Goal: Task Accomplishment & Management: Complete application form

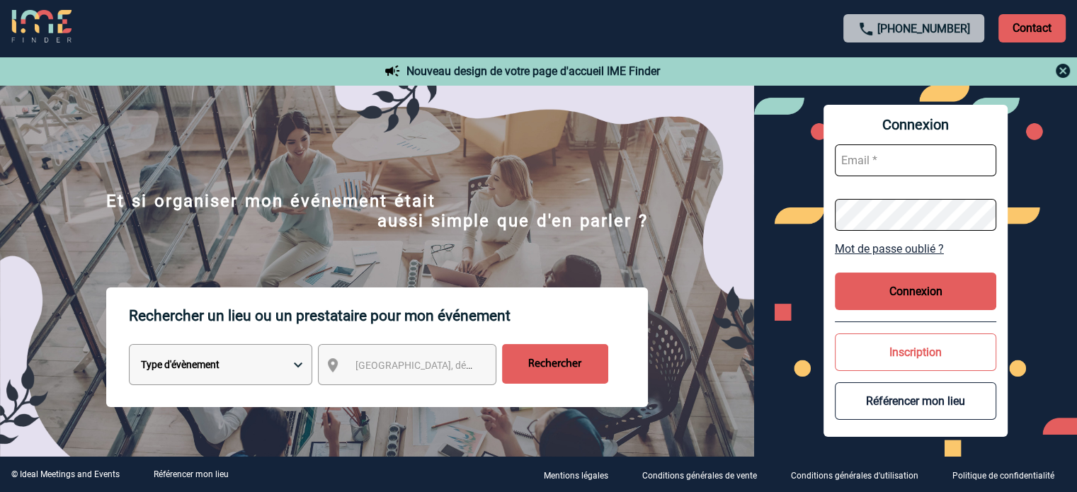
type input "jjandaux@ime-groupe.com"
click at [904, 299] on button "Connexion" at bounding box center [915, 292] width 161 height 38
drag, startPoint x: 701, startPoint y: 248, endPoint x: 796, endPoint y: 277, distance: 99.0
click at [701, 248] on img at bounding box center [377, 321] width 754 height 428
click at [855, 290] on button "Connexion" at bounding box center [915, 292] width 161 height 38
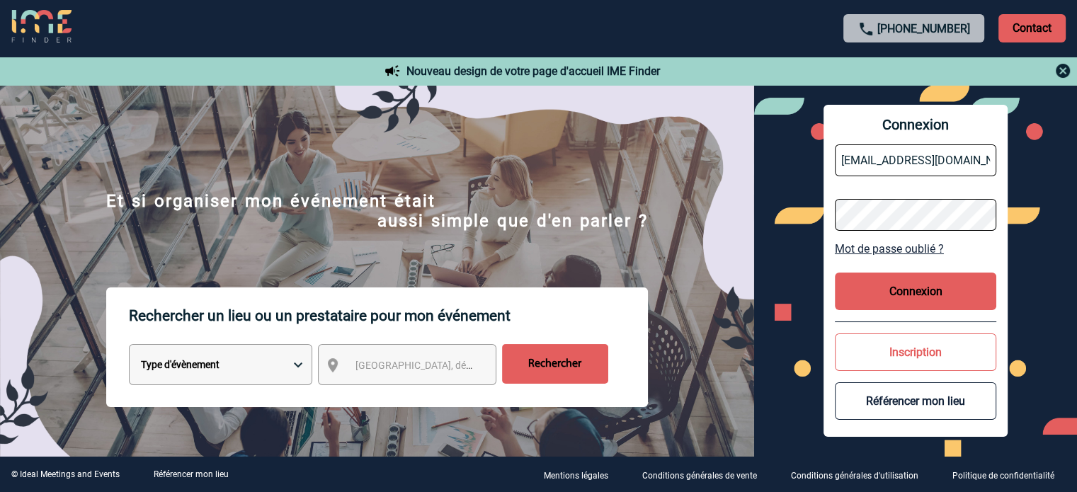
click at [926, 282] on button "Connexion" at bounding box center [915, 292] width 161 height 38
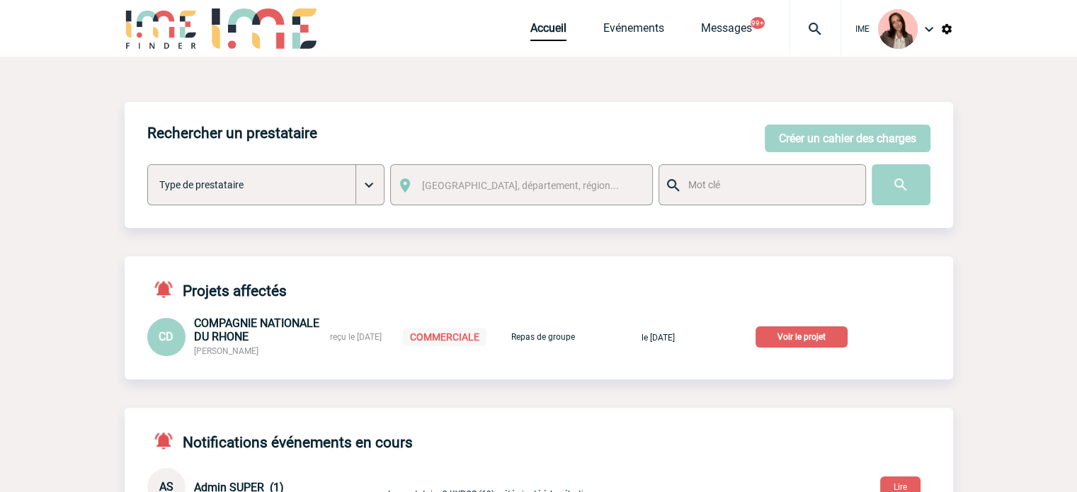
drag, startPoint x: 784, startPoint y: 337, endPoint x: 960, endPoint y: 334, distance: 176.3
click at [784, 337] on p "Voir le projet" at bounding box center [801, 336] width 92 height 21
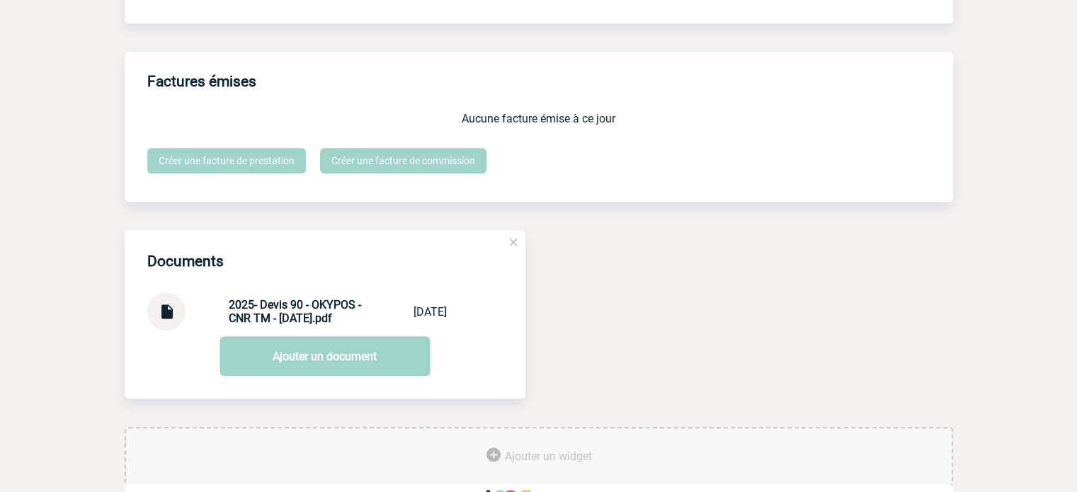
scroll to position [1462, 0]
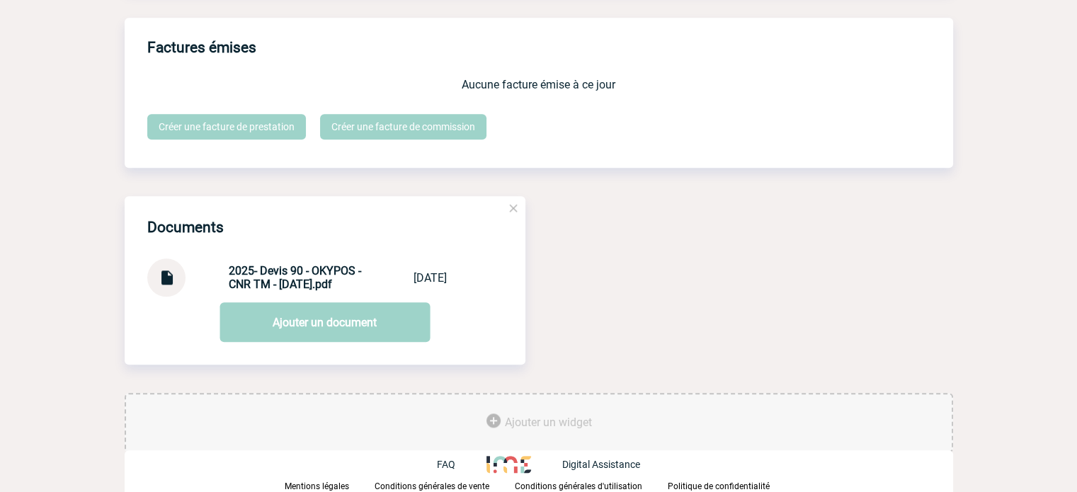
click at [164, 276] on img at bounding box center [166, 272] width 18 height 28
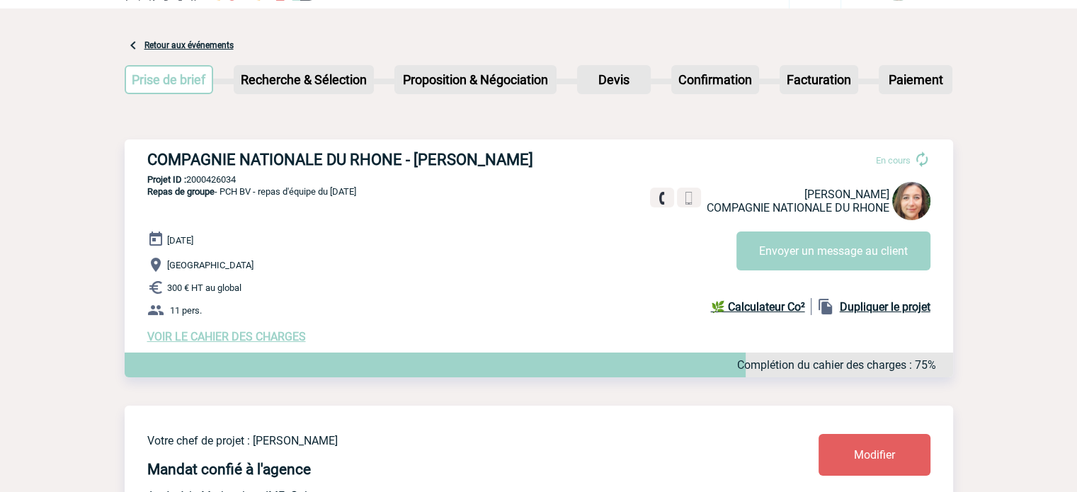
scroll to position [0, 0]
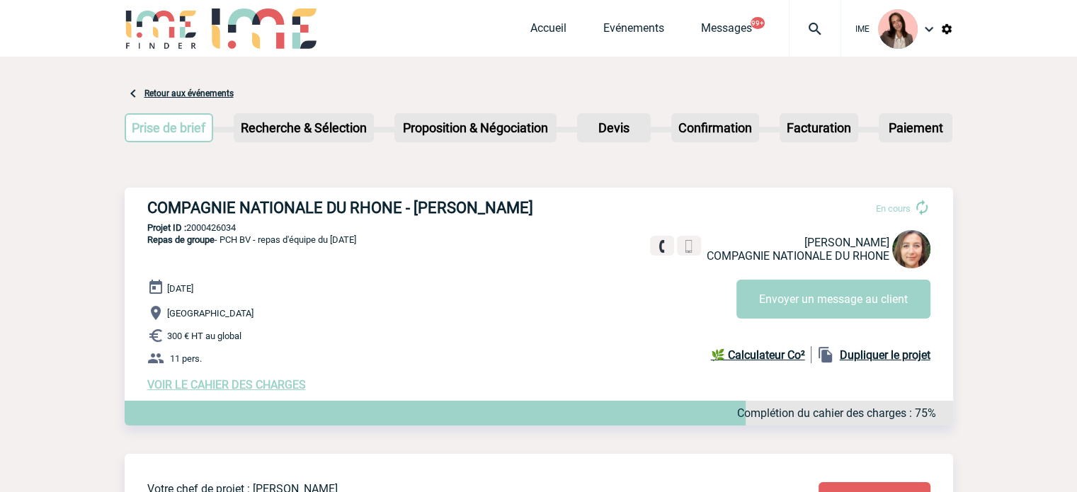
drag, startPoint x: 157, startPoint y: 205, endPoint x: 626, endPoint y: 190, distance: 468.8
click at [573, 195] on div "COMPAGNIE NATIONALE DU RHONE - Carla DOMINGUES En cours Carla DOMINGUES COMPAGN…" at bounding box center [539, 295] width 828 height 215
copy h3 "COMPAGNIE NATIONALE DU RHONE - Carla DOMINGUES"
click at [228, 227] on p "Projet ID : 2000426034" at bounding box center [539, 227] width 828 height 11
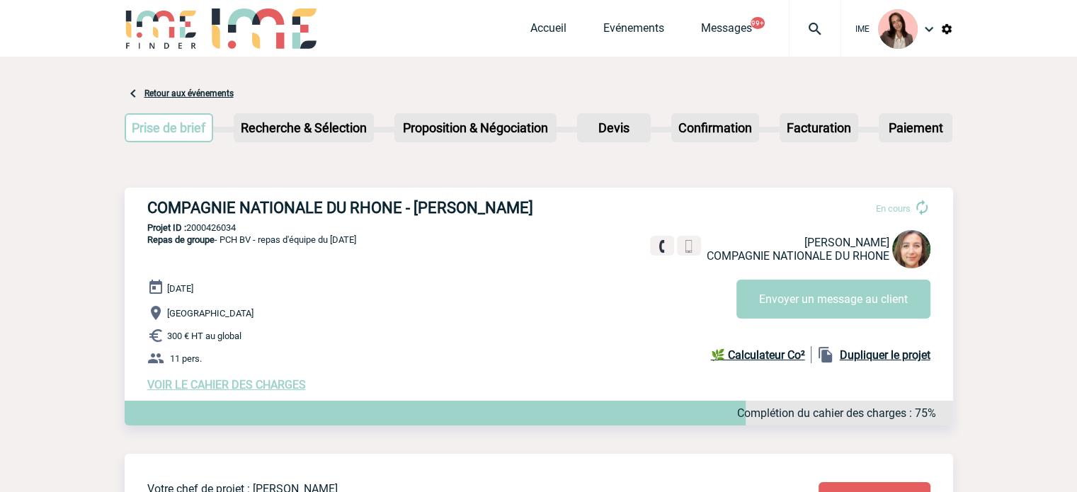
copy p "2000426034"
drag, startPoint x: 223, startPoint y: 386, endPoint x: 442, endPoint y: 349, distance: 221.8
click at [223, 386] on span "VOIR LE CAHIER DES CHARGES" at bounding box center [226, 384] width 159 height 13
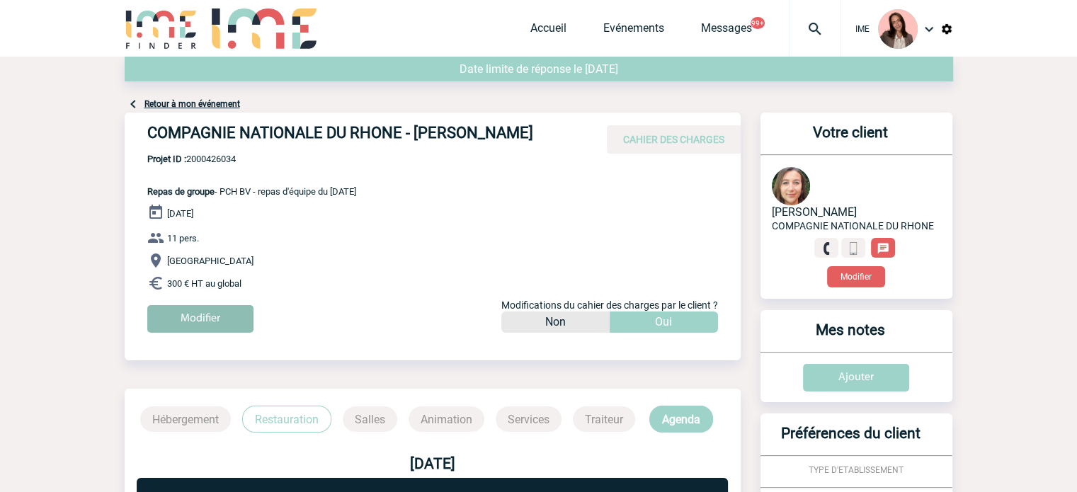
click at [217, 331] on input "Modifier" at bounding box center [200, 319] width 106 height 28
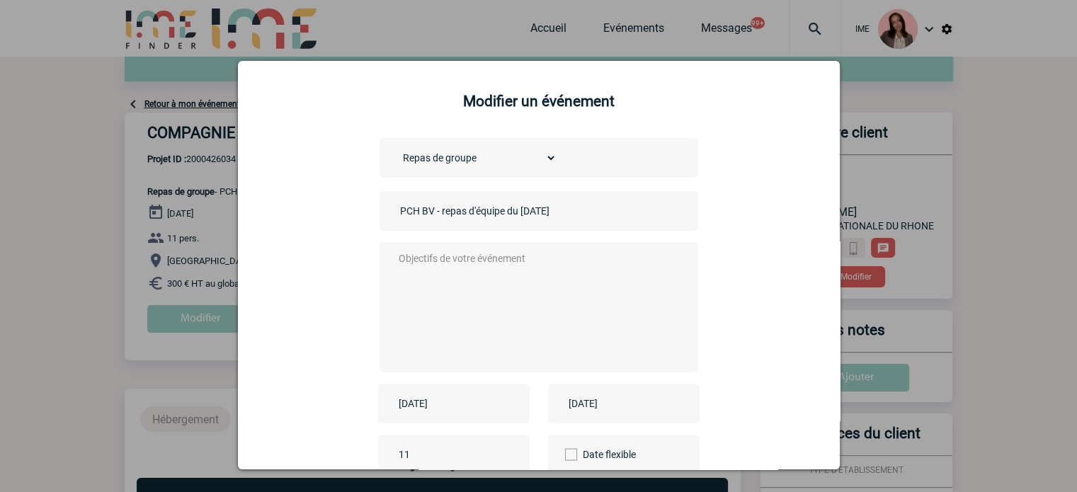
click at [446, 273] on textarea at bounding box center [535, 305] width 280 height 113
click at [396, 217] on input "PCH BV - repas d'équipe du 12/11/2025" at bounding box center [495, 211] width 198 height 18
paste input "CENTRALISATION"
click at [447, 208] on input "CENTRALISATION - PCH BV - repas d'équipe du 12/11/2025" at bounding box center [495, 211] width 198 height 18
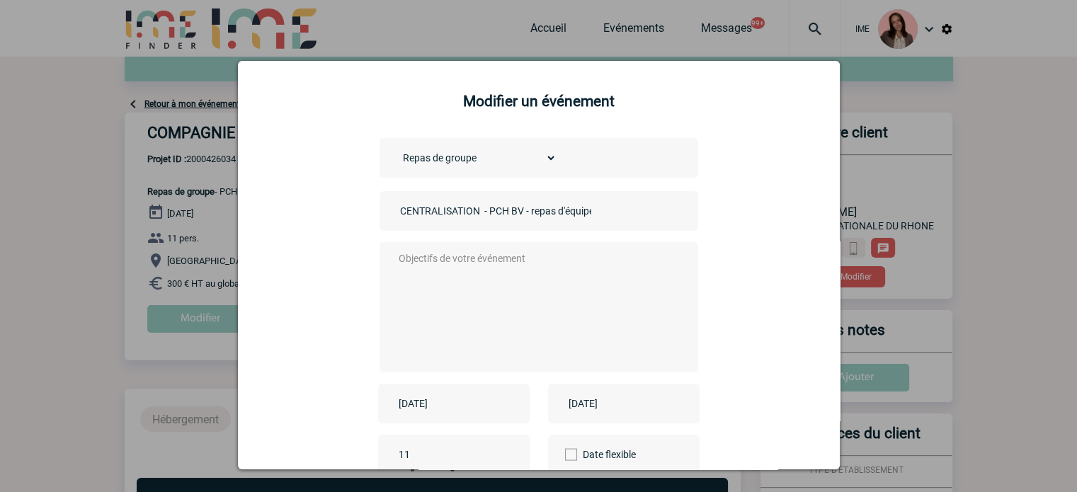
click at [448, 211] on input "CENTRALISATION - PCH BV - repas d'équipe du 12/11/2025" at bounding box center [495, 211] width 198 height 18
type input "CENTRALISATION - PCH BV - repas d'équipe du 12/11/2025"
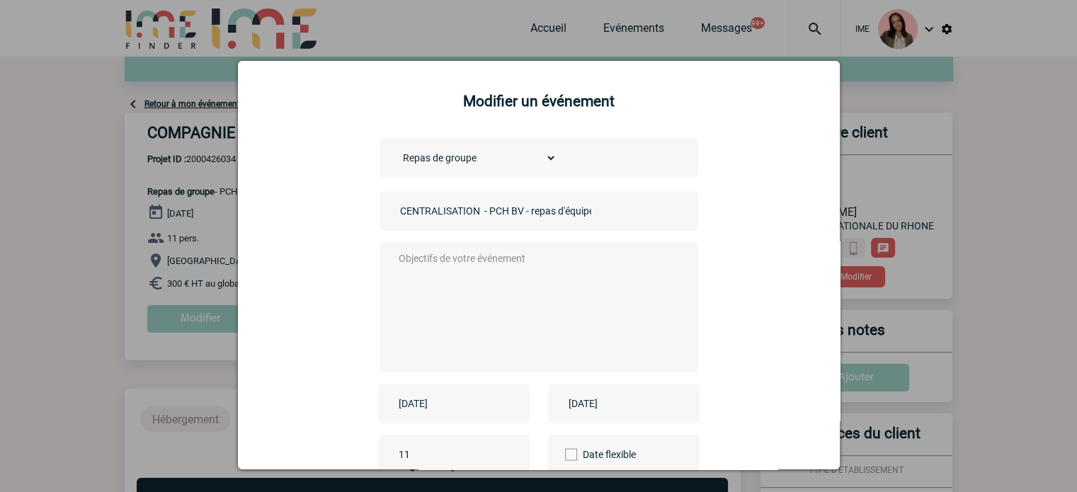
click at [457, 271] on textarea at bounding box center [535, 305] width 280 height 113
paste textarea "CENTRALISATION - PCH BV - repas d'équipe du 12/11/2025"
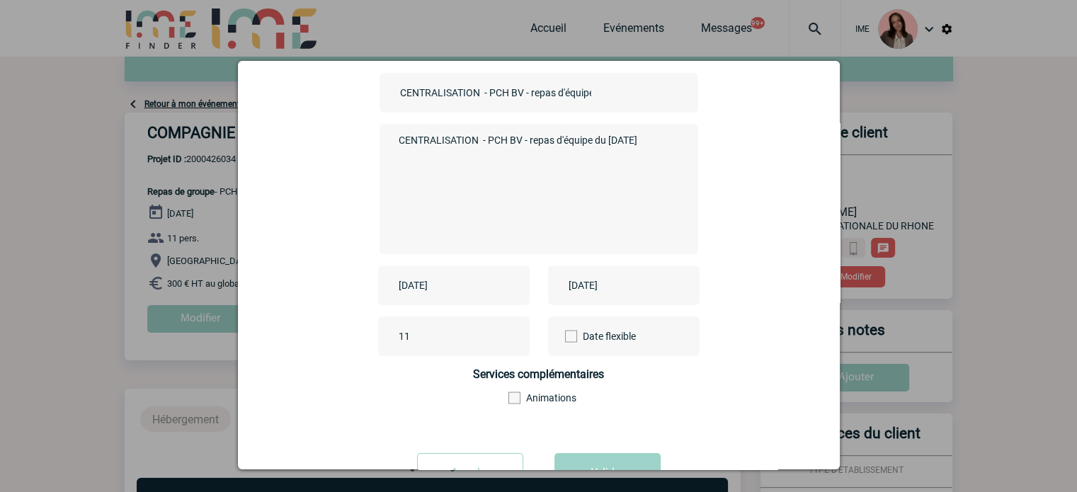
scroll to position [176, 0]
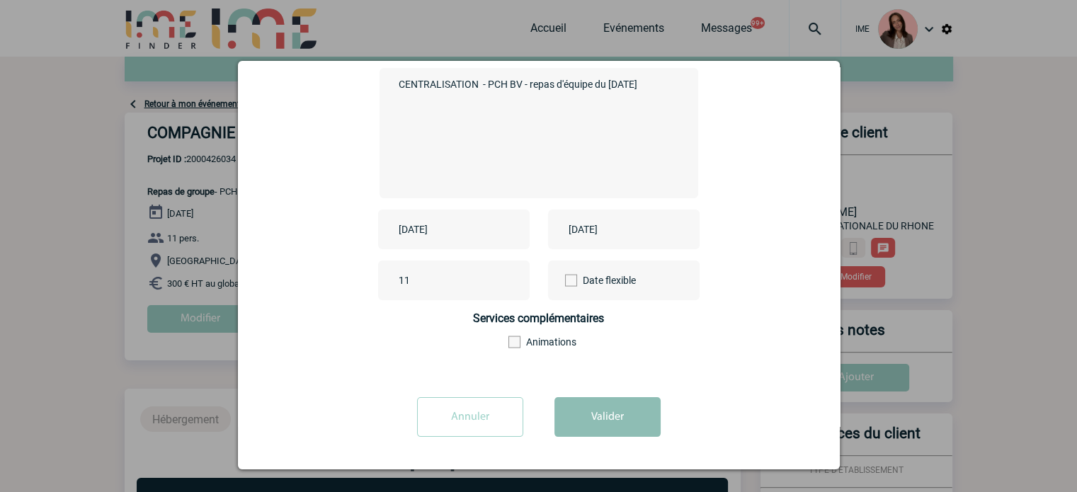
type textarea "CENTRALISATION - PCH BV - repas d'équipe du 12/11/2025"
click at [587, 404] on button "Valider" at bounding box center [607, 417] width 106 height 40
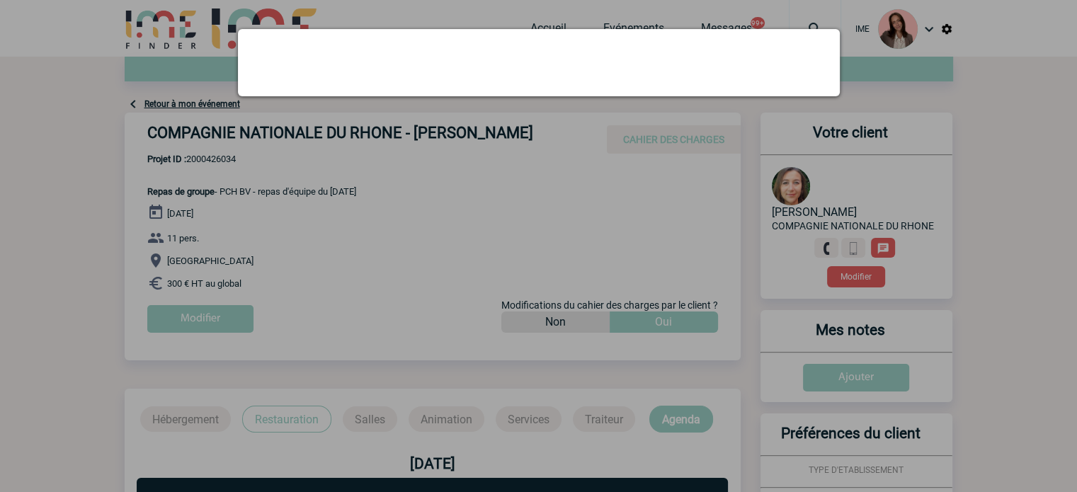
scroll to position [0, 0]
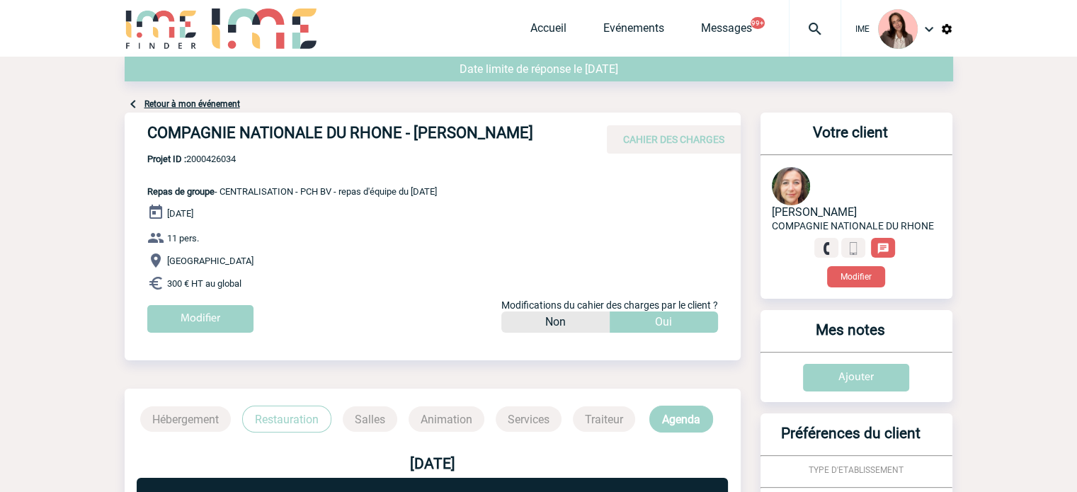
click at [229, 164] on span "Projet ID : 2000426034" at bounding box center [292, 159] width 290 height 11
copy span "2000426034"
click at [436, 130] on h4 "COMPAGNIE NATIONALE DU RHONE - Carla DOMINGUES" at bounding box center [359, 136] width 425 height 24
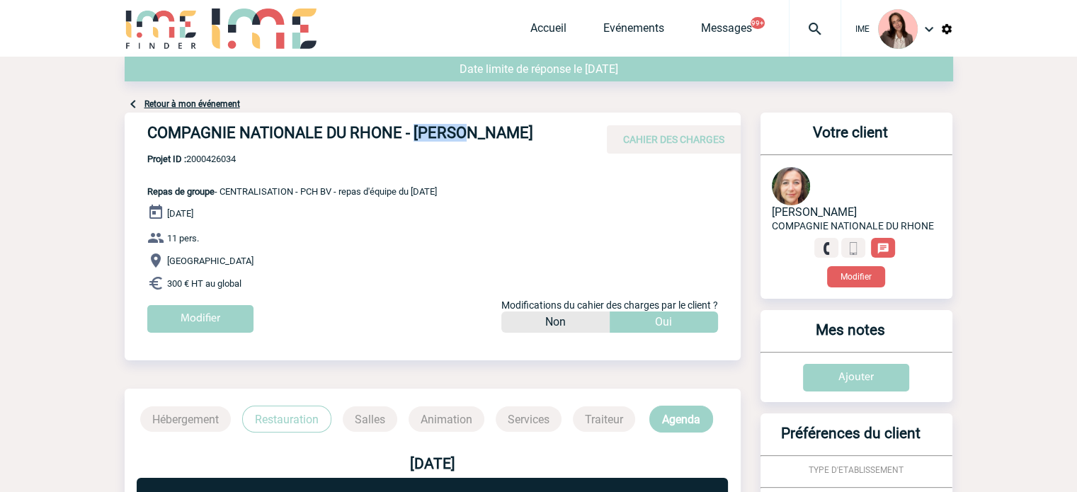
copy h4 "Carla"
click at [438, 121] on div "COMPAGNIE NATIONALE DU RHONE - Carla DOMINGUES CAHIER DES CHARGES" at bounding box center [433, 133] width 616 height 41
drag, startPoint x: 413, startPoint y: 130, endPoint x: 571, endPoint y: 130, distance: 157.8
click at [571, 130] on h4 "COMPAGNIE NATIONALE DU RHONE - Carla DOMINGUES" at bounding box center [359, 136] width 425 height 24
copy h4 "Carla DOMINGUES"
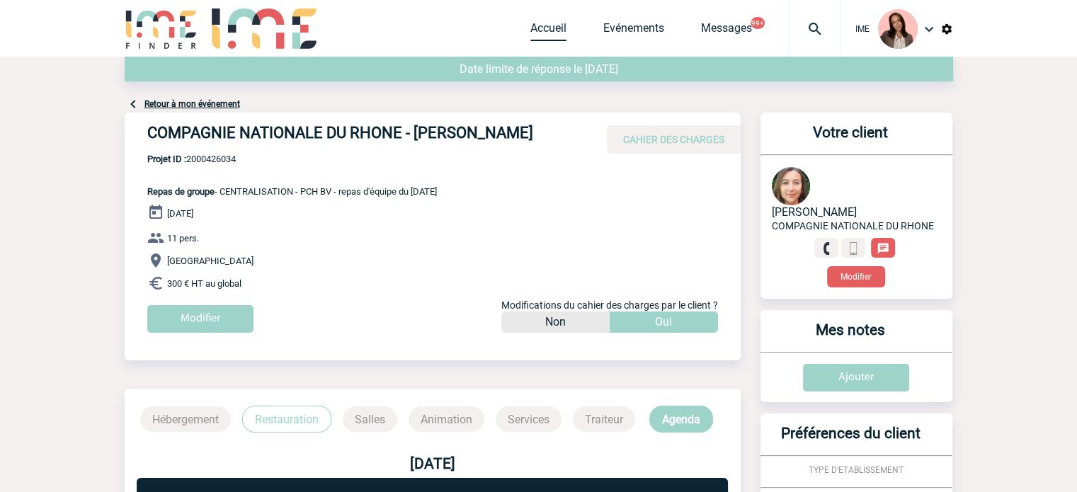
click at [536, 33] on link "Accueil" at bounding box center [548, 31] width 36 height 20
